Goal: Transaction & Acquisition: Subscribe to service/newsletter

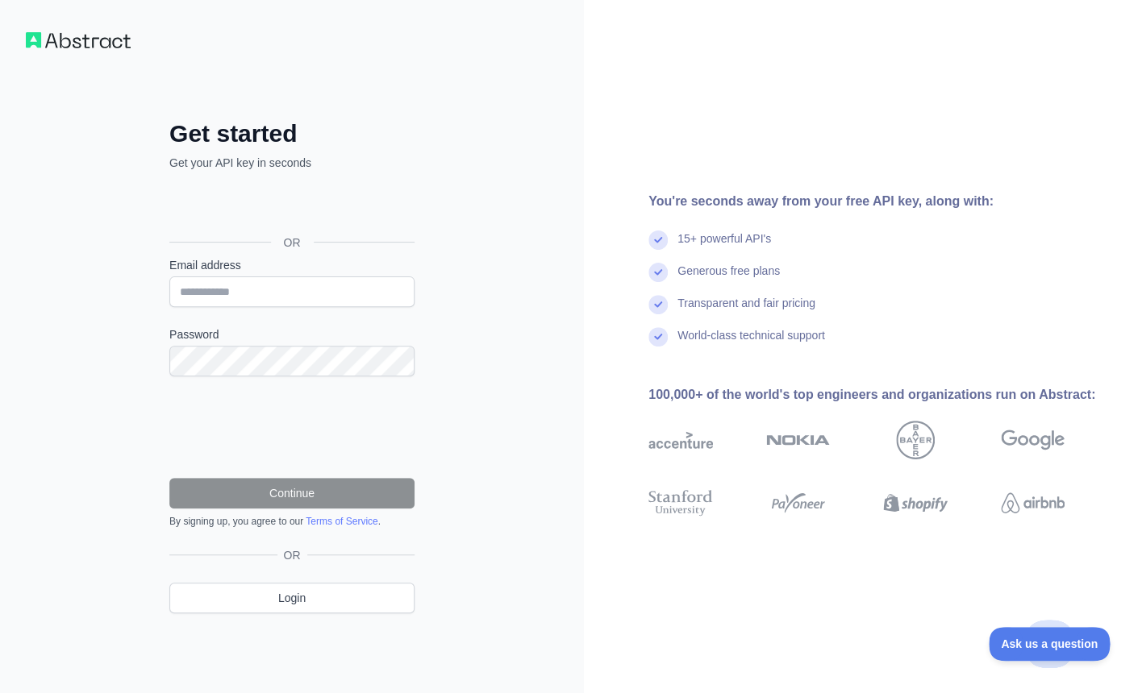
click at [331, 208] on div "כניסה באמצעות חשבון Google. פתיחה בכרטיסייה חדשה" at bounding box center [290, 206] width 242 height 35
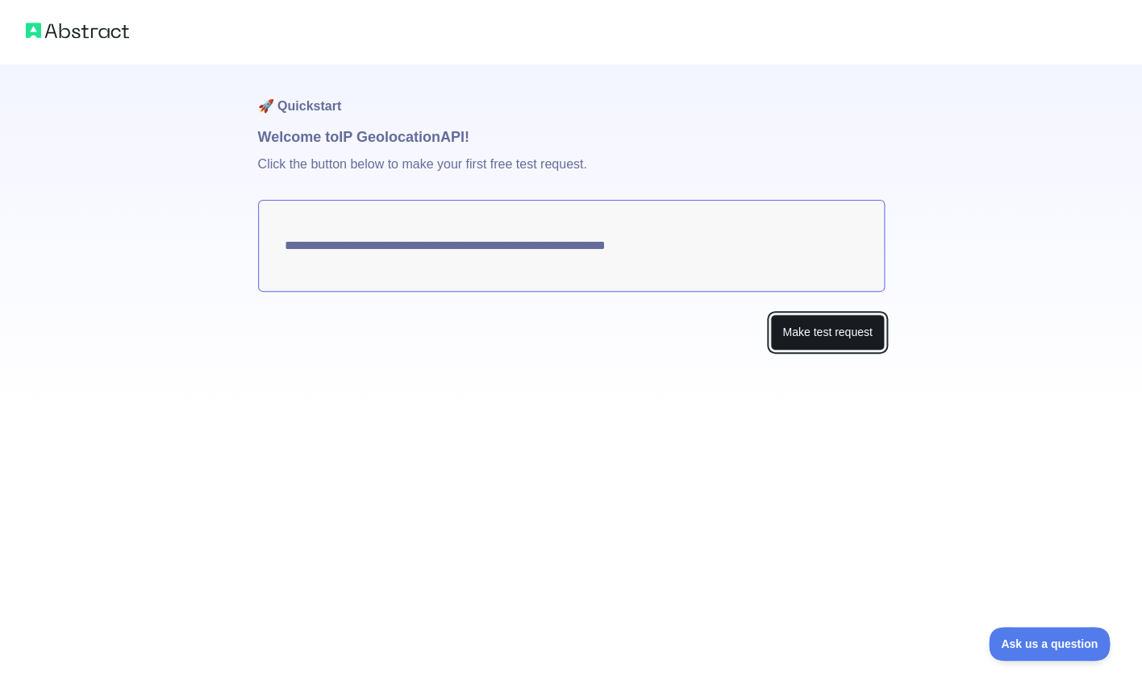
click at [825, 339] on button "Make test request" at bounding box center [827, 332] width 114 height 36
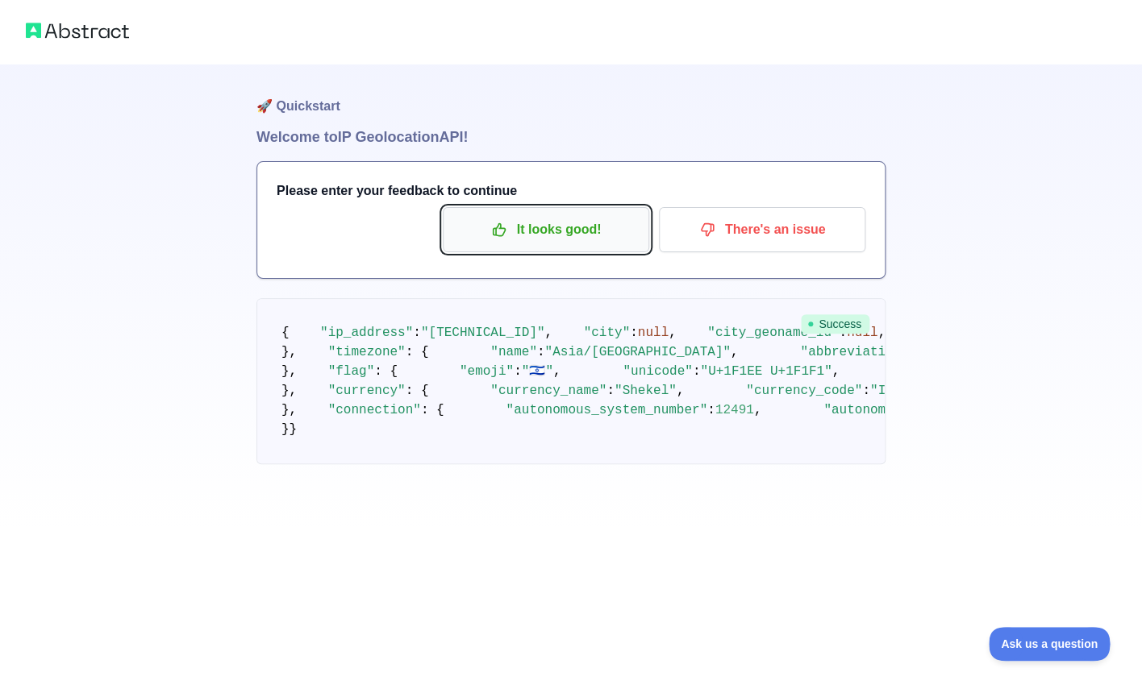
click at [562, 234] on p "It looks good!" at bounding box center [546, 229] width 182 height 27
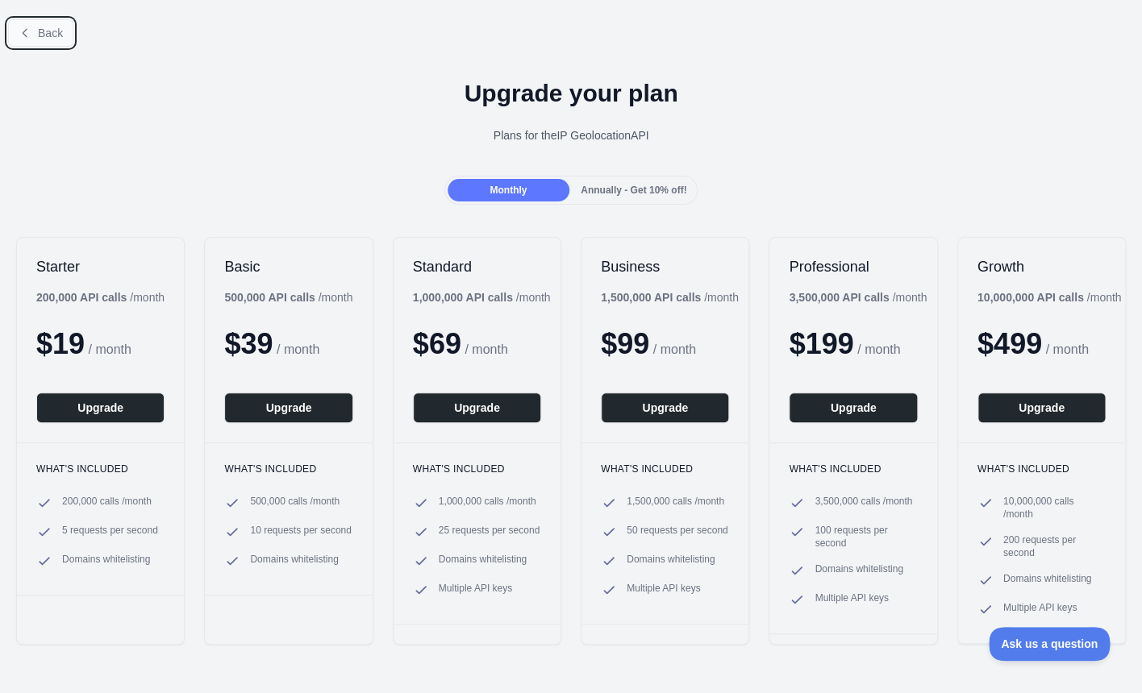
click at [40, 23] on button "Back" at bounding box center [40, 32] width 65 height 27
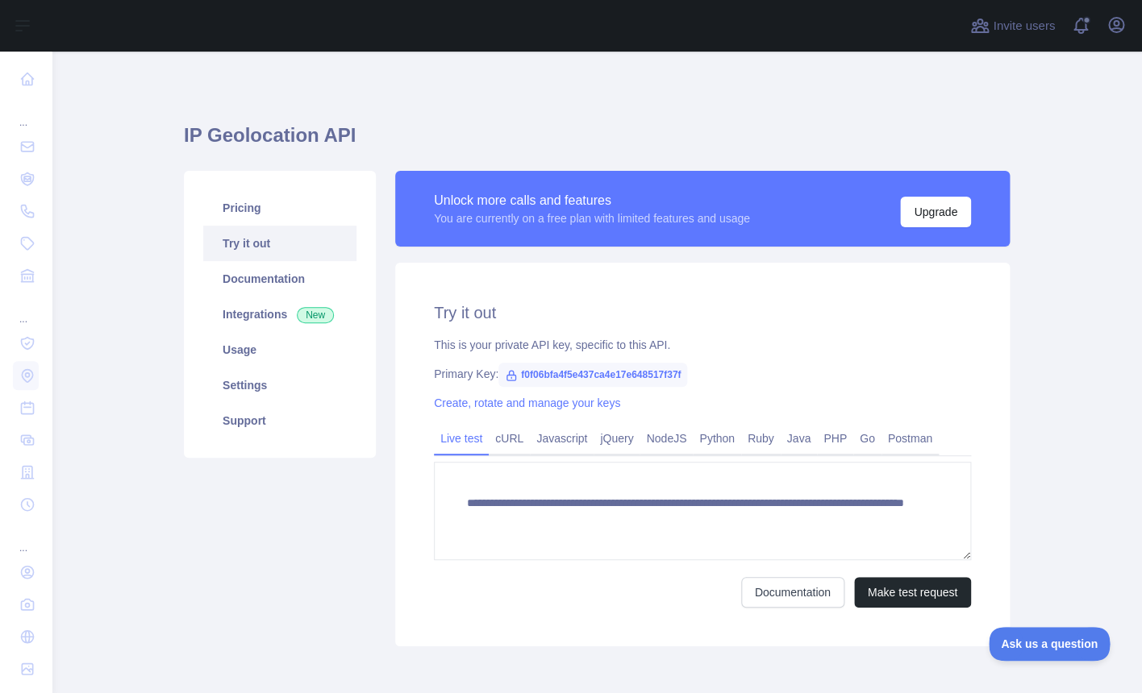
click at [570, 220] on div "You are currently on a free plan with limited features and usage" at bounding box center [592, 218] width 316 height 16
click at [939, 241] on div "Unlock more calls and features You are currently on a free plan with limited fe…" at bounding box center [702, 209] width 614 height 76
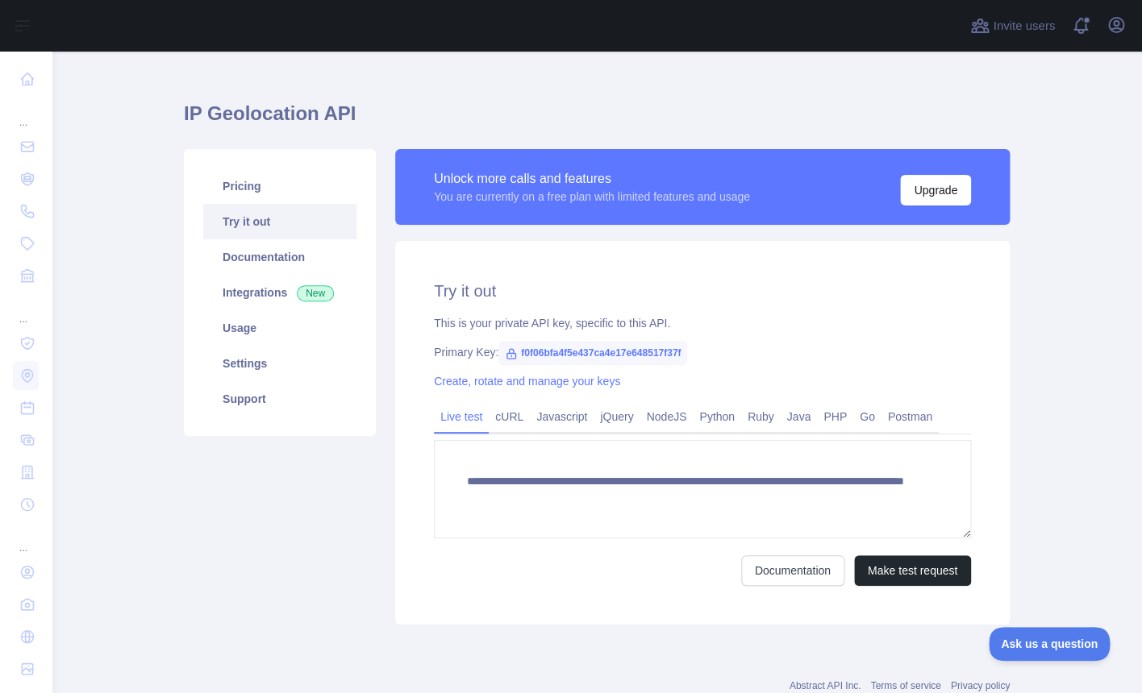
click at [566, 352] on span "f0f06bfa4f5e437ca4e17e648517f37f" at bounding box center [592, 353] width 189 height 24
click at [548, 352] on span "f0f06bfa4f5e437ca4e17e648517f37f" at bounding box center [592, 353] width 189 height 24
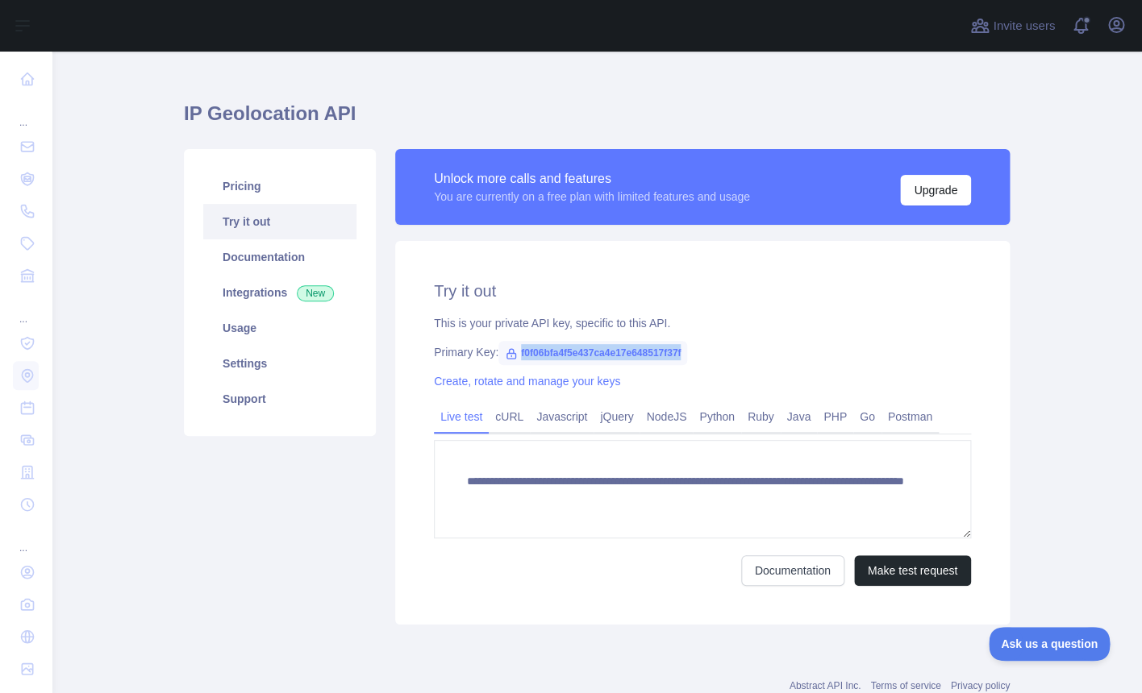
copy span "f0f06bfa4f5e437ca4e17e648517f37f"
click at [255, 296] on link "Integrations New" at bounding box center [279, 292] width 153 height 35
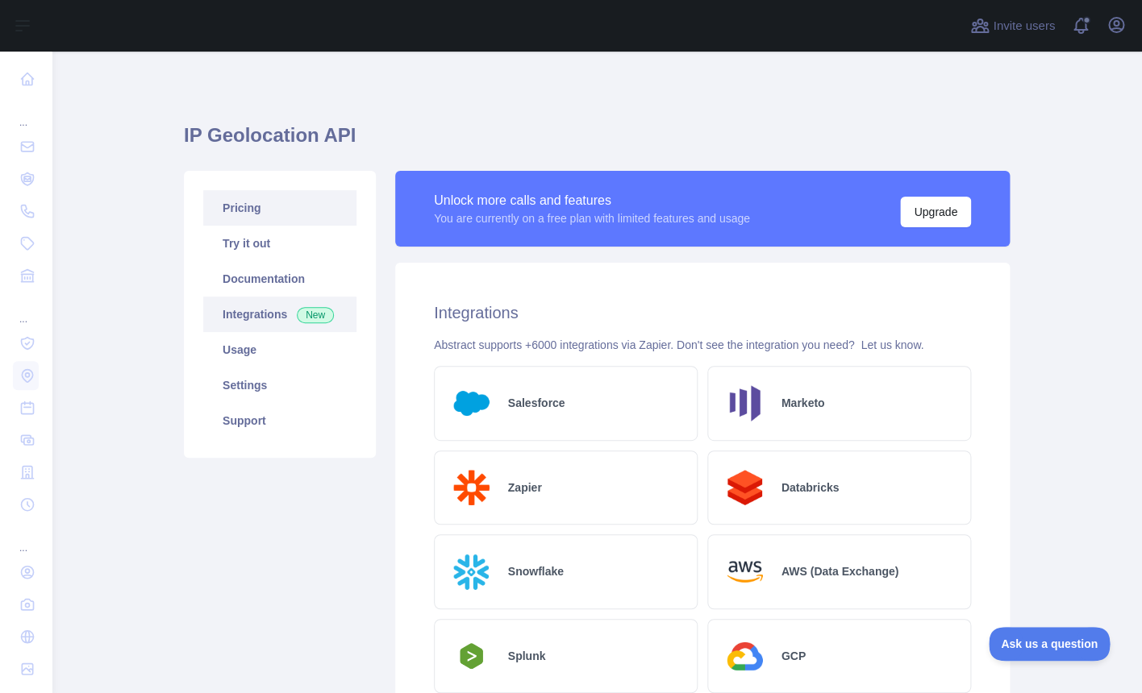
click at [243, 215] on link "Pricing" at bounding box center [279, 207] width 153 height 35
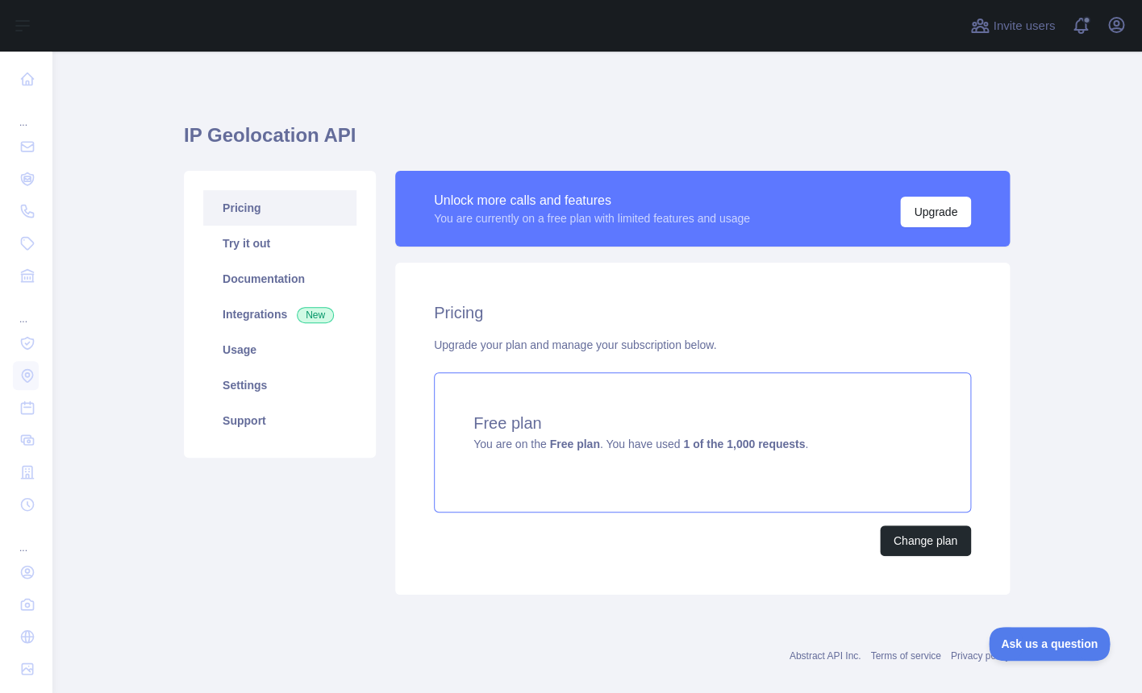
click at [581, 445] on strong "Free plan" at bounding box center [574, 444] width 50 height 13
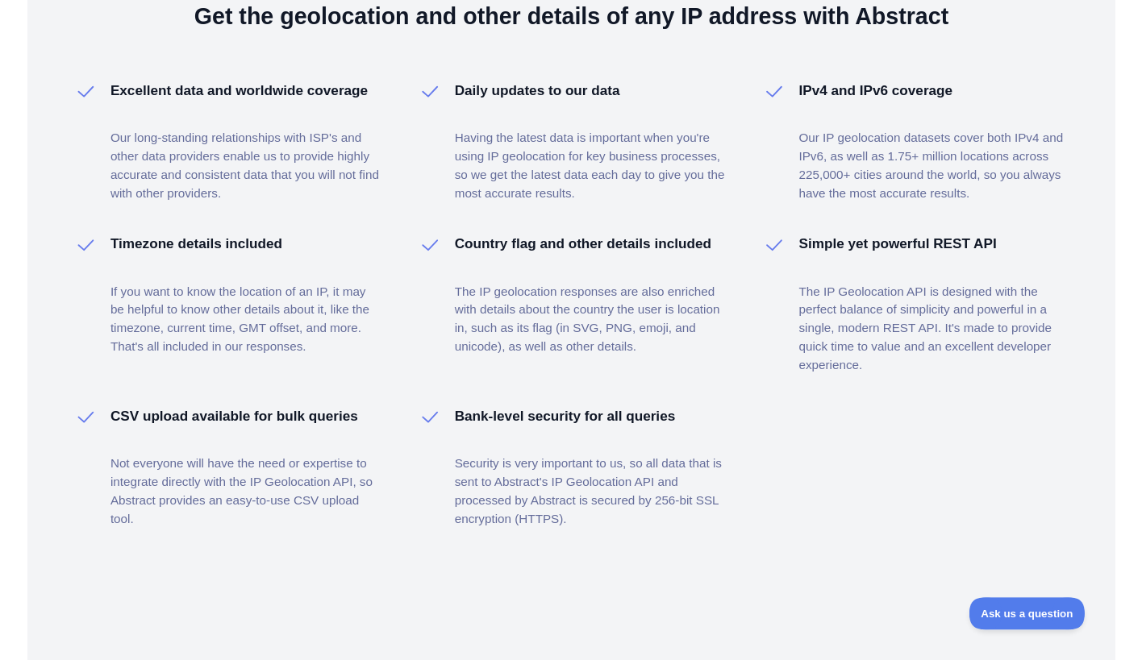
scroll to position [1147, 0]
